Goal: Information Seeking & Learning: Learn about a topic

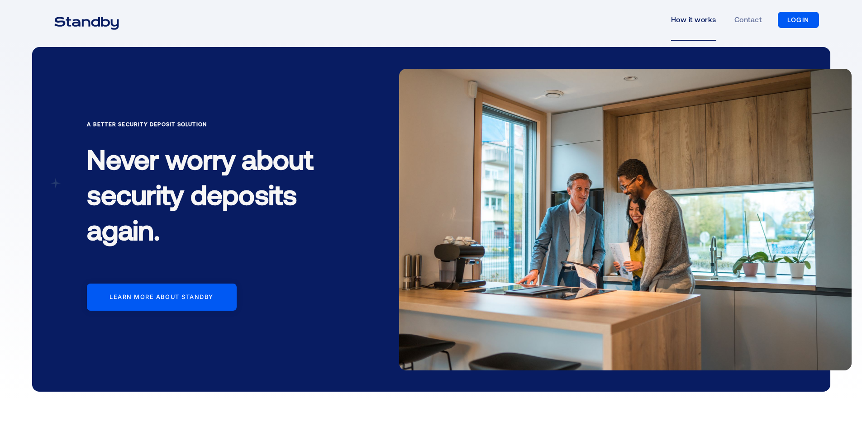
click at [702, 19] on link "How it works" at bounding box center [693, 20] width 45 height 42
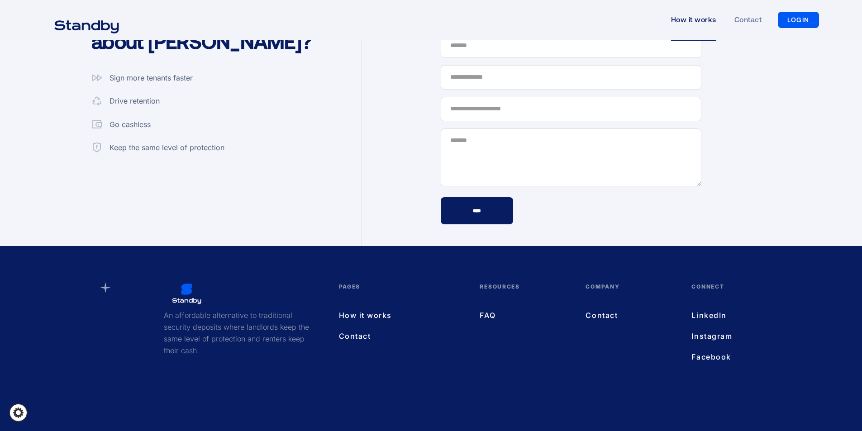
scroll to position [2487, 0]
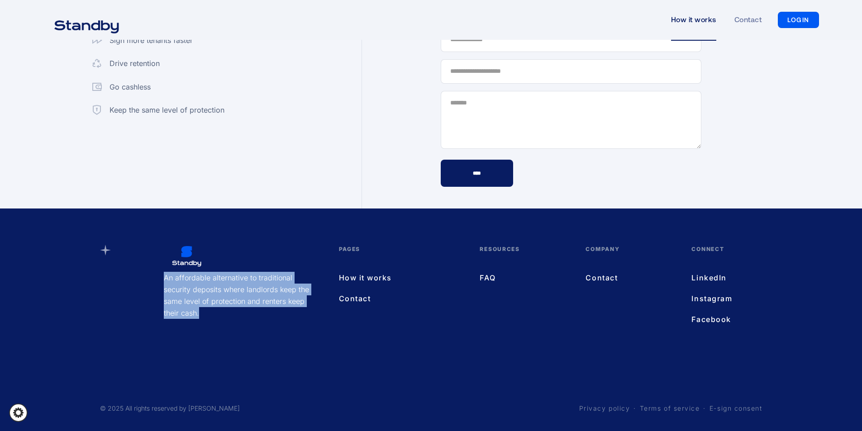
drag, startPoint x: 163, startPoint y: 276, endPoint x: 225, endPoint y: 310, distance: 71.1
click at [225, 310] on div "An affordable alternative to traditional security deposits where landlords keep…" at bounding box center [238, 286] width 166 height 83
click at [225, 310] on p "An affordable alternative to traditional security deposits where landlords keep…" at bounding box center [238, 295] width 148 height 47
drag, startPoint x: 201, startPoint y: 309, endPoint x: 179, endPoint y: 292, distance: 27.8
click at [177, 292] on p "An affordable alternative to traditional security deposits where landlords keep…" at bounding box center [238, 295] width 148 height 47
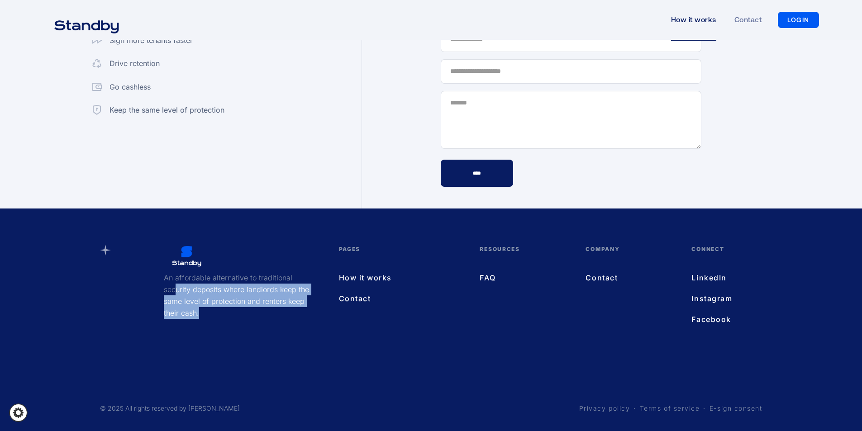
click at [230, 296] on p "An affordable alternative to traditional security deposits where landlords keep…" at bounding box center [238, 295] width 148 height 47
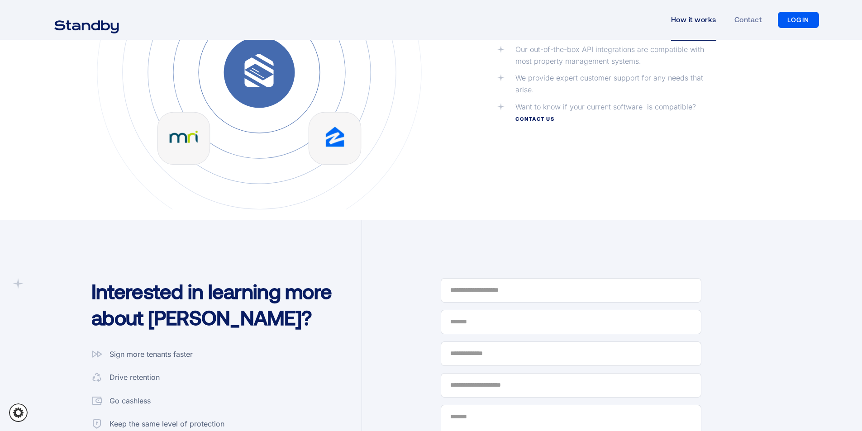
scroll to position [2170, 0]
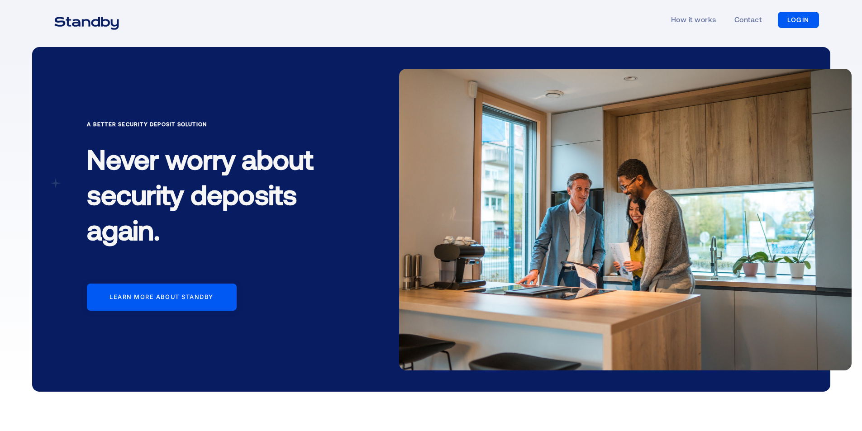
scroll to position [362, 0]
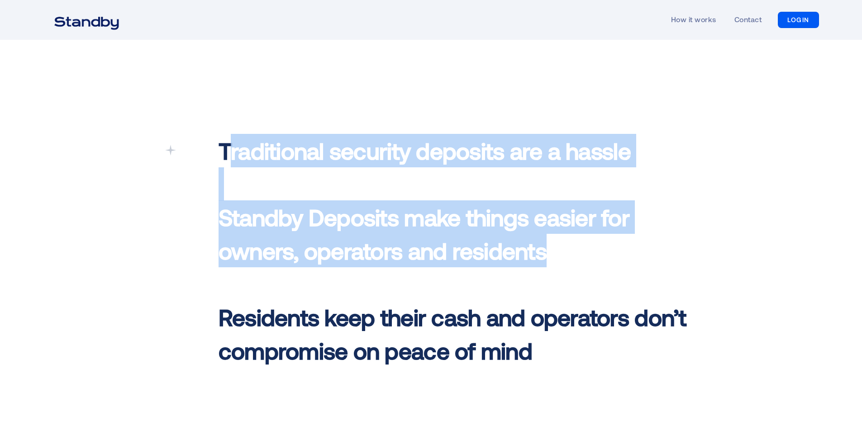
drag, startPoint x: 263, startPoint y: 149, endPoint x: 555, endPoint y: 249, distance: 309.0
click at [555, 249] on p "Traditional security deposits are a hassle ‍ Standby Deposits make things easie…" at bounding box center [454, 250] width 470 height 233
click at [548, 249] on span "Standby Deposits make things easier for owners, operators and residents ‍" at bounding box center [424, 233] width 411 height 61
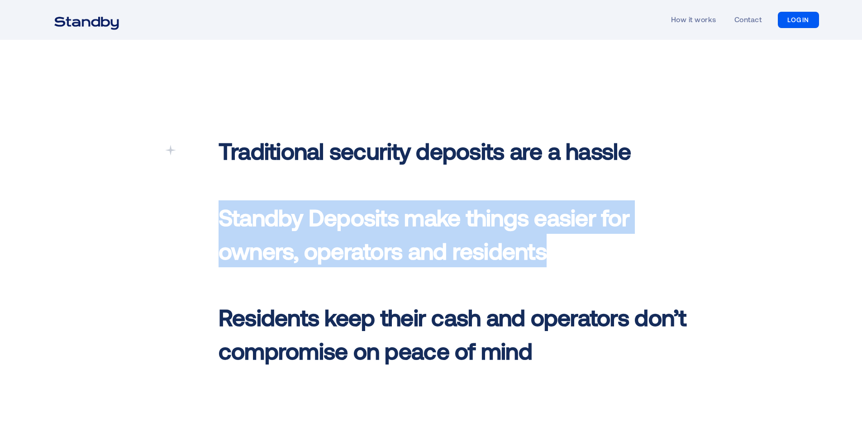
drag, startPoint x: 215, startPoint y: 208, endPoint x: 586, endPoint y: 248, distance: 373.3
click at [586, 248] on div "Traditional security deposits are a hassle ‍ Standby Deposits make things easie…" at bounding box center [454, 253] width 488 height 238
click at [586, 248] on p "Traditional security deposits are a hassle ‍ Standby Deposits make things easie…" at bounding box center [454, 250] width 470 height 233
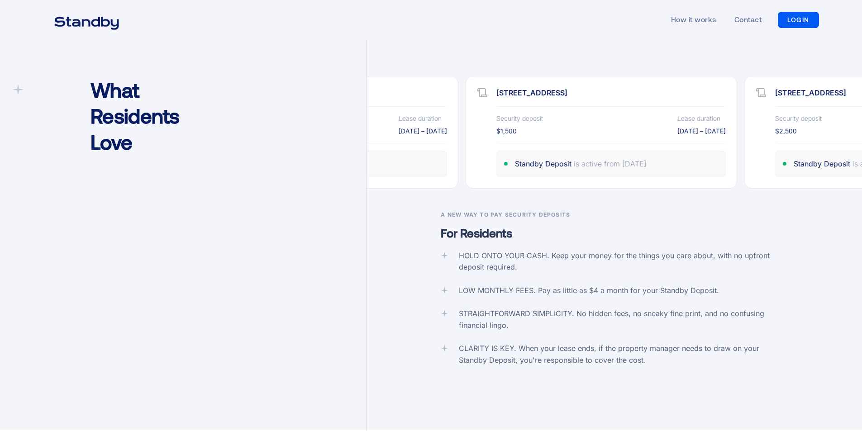
scroll to position [1494, 0]
